Goal: Check status: Check status

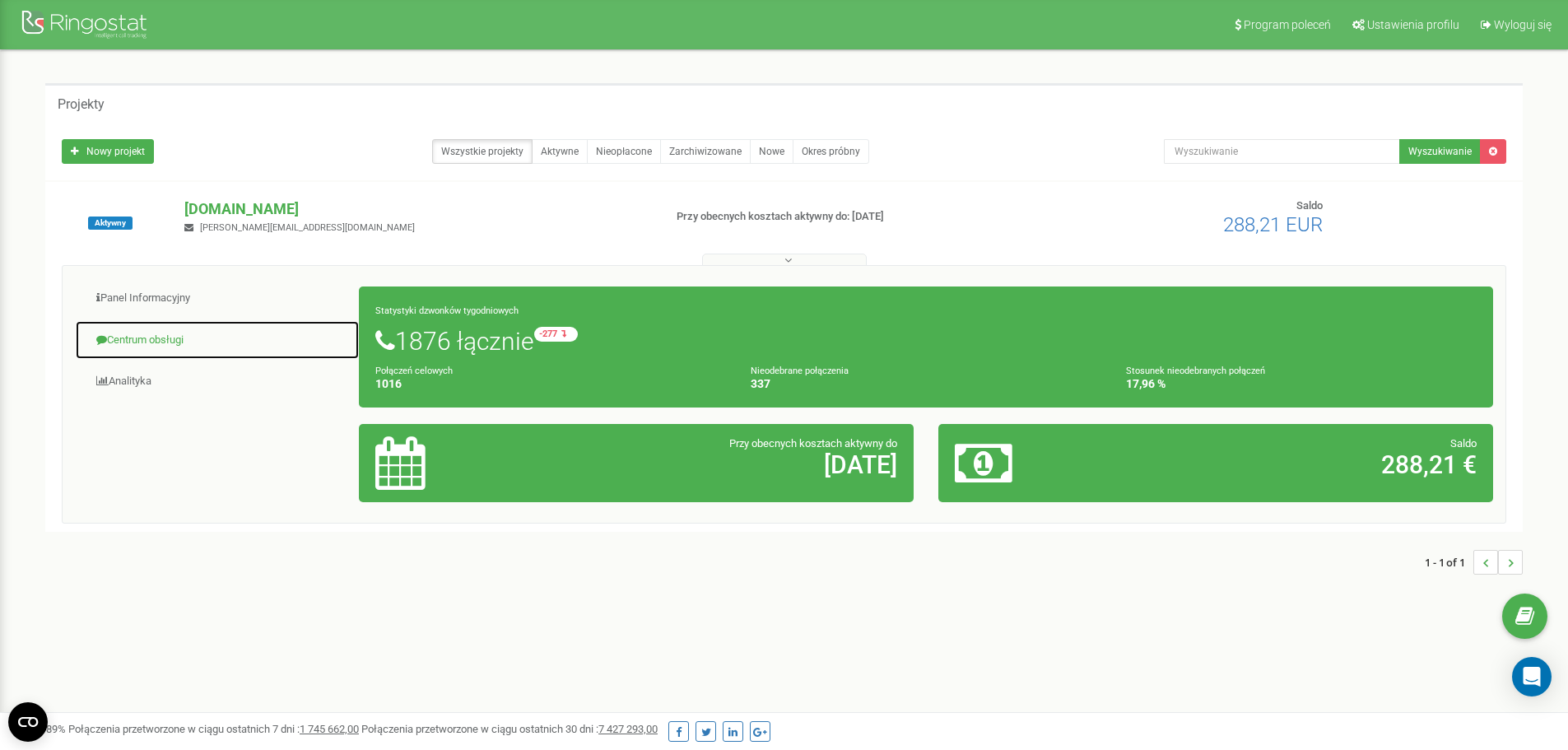
click at [163, 349] on link "Centrum obsługi" at bounding box center [217, 340] width 285 height 40
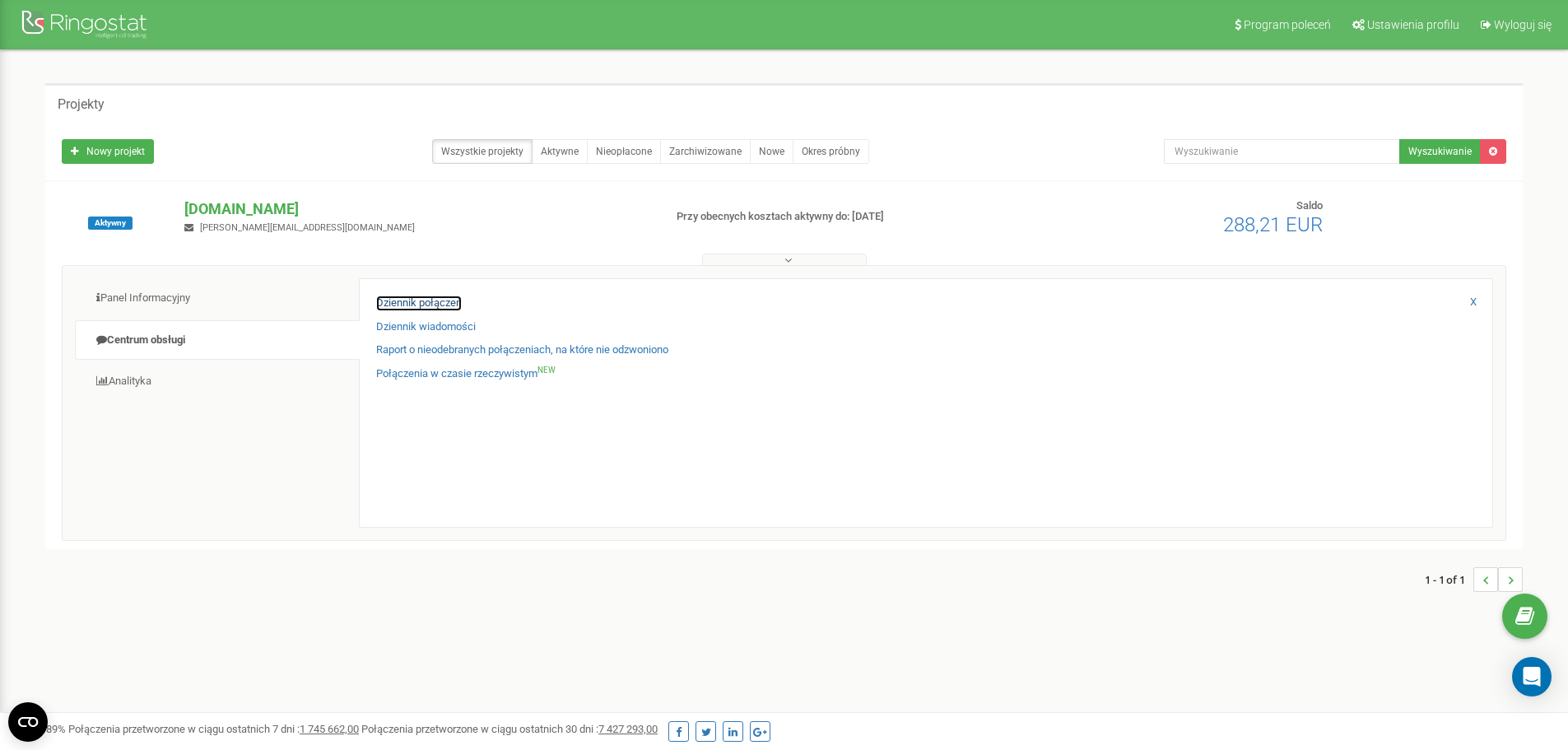
click at [424, 305] on link "Dziennik połączeń" at bounding box center [419, 303] width 85 height 16
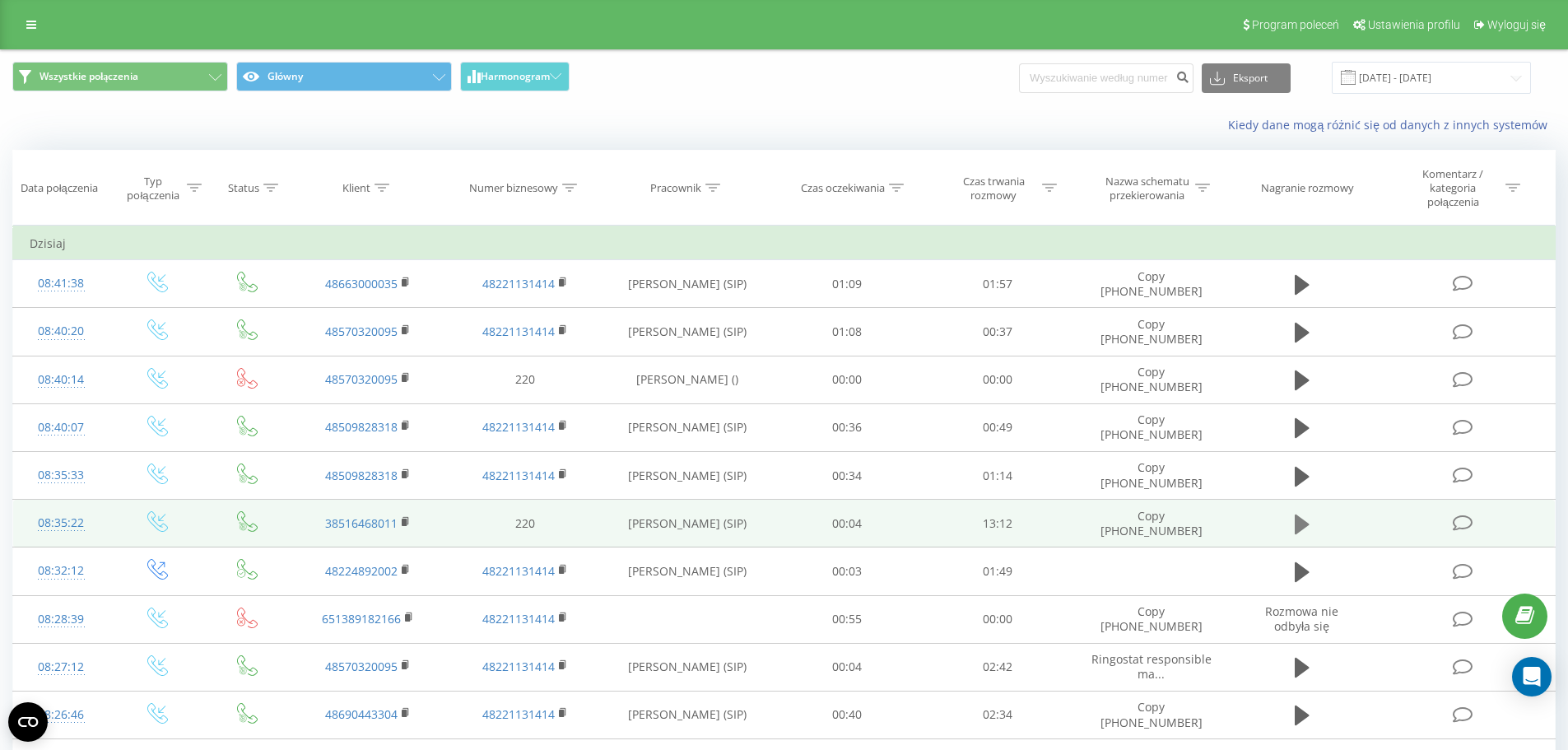
click at [1292, 527] on button at bounding box center [1302, 524] width 24 height 24
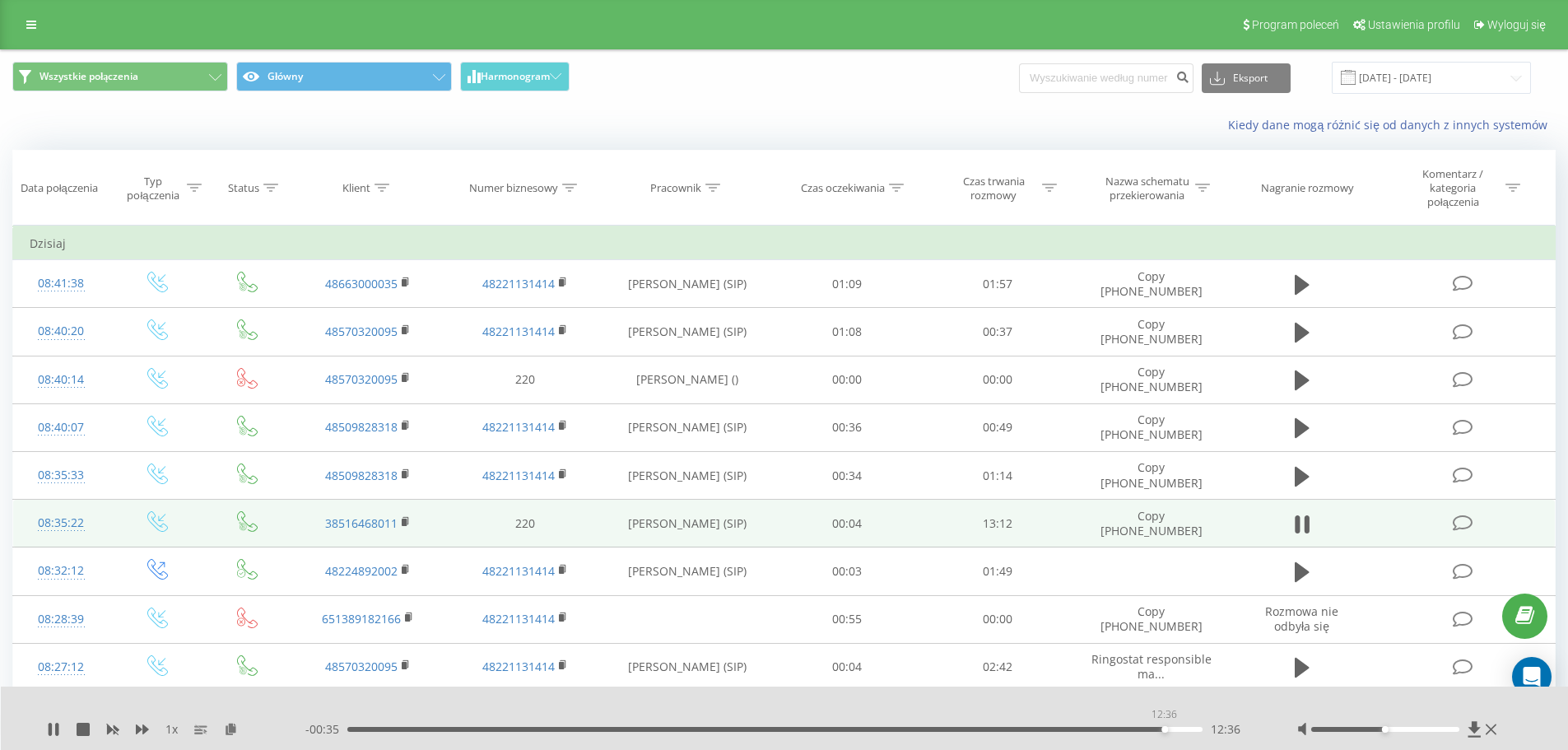
drag, startPoint x: 1123, startPoint y: 731, endPoint x: 1164, endPoint y: 732, distance: 41.0
click at [1164, 732] on div "12:36" at bounding box center [776, 730] width 856 height 5
click at [1189, 730] on div "12:59" at bounding box center [776, 730] width 856 height 5
